Goal: Find specific page/section: Find specific page/section

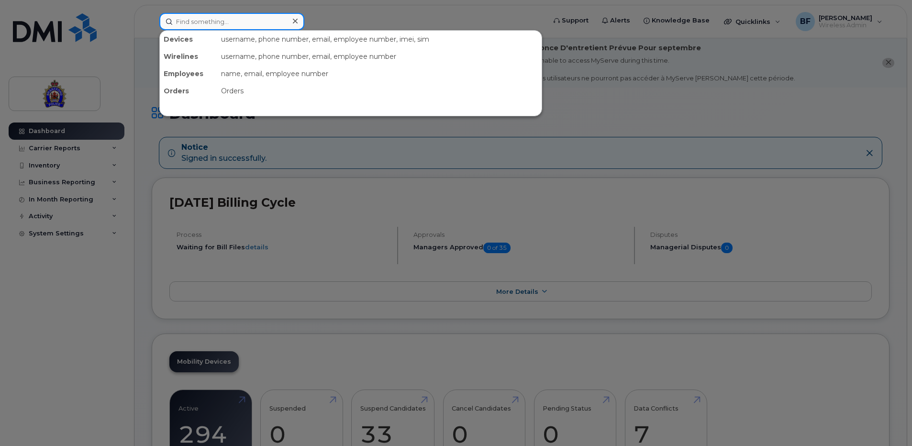
click at [263, 18] on input at bounding box center [231, 21] width 145 height 17
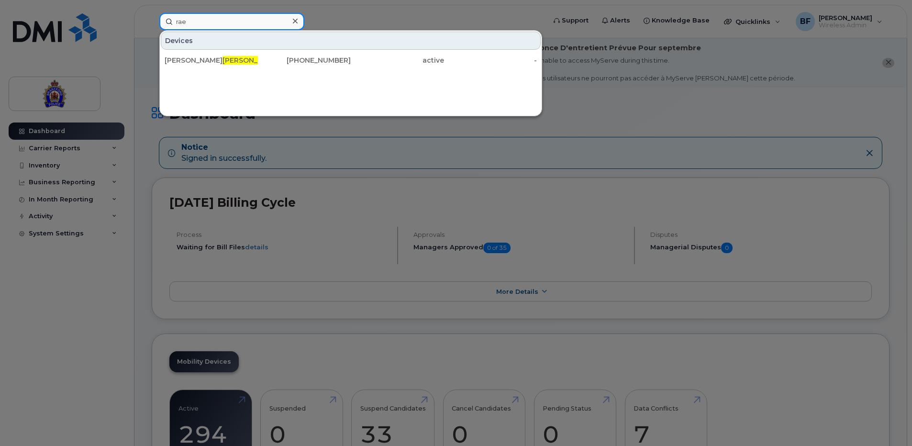
type input "rae"
click at [344, 39] on div "Devices" at bounding box center [351, 41] width 380 height 18
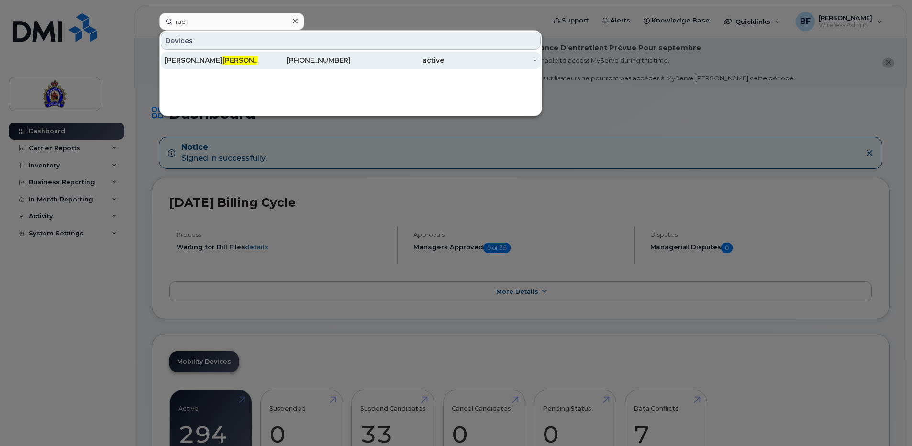
click at [181, 58] on div "[PERSON_NAME]" at bounding box center [211, 61] width 93 height 10
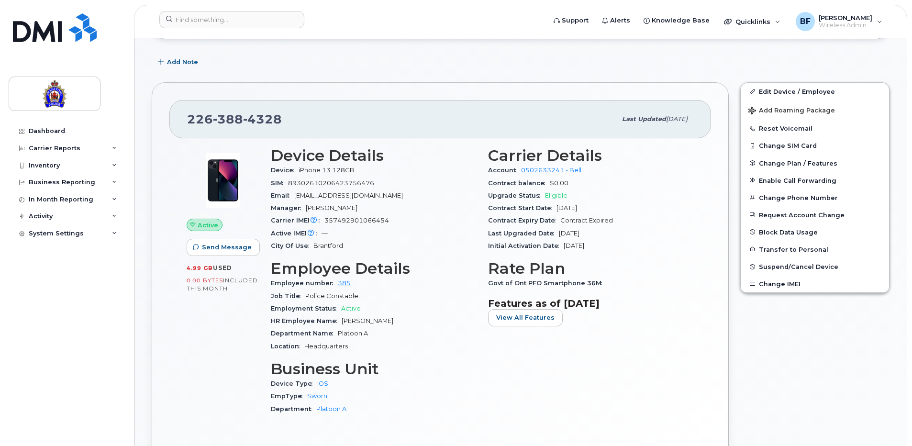
scroll to position [144, 0]
